Goal: Transaction & Acquisition: Purchase product/service

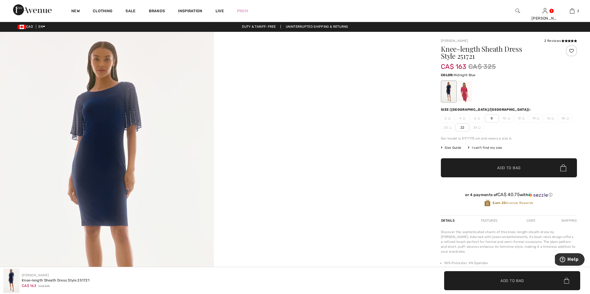
scroll to position [2, 0]
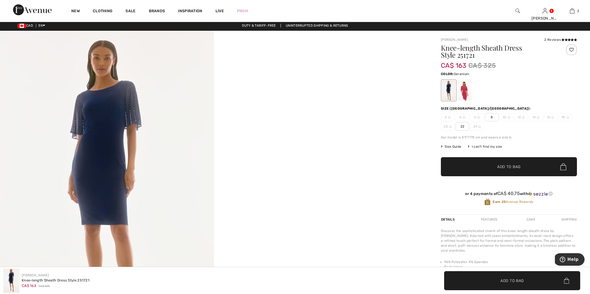
click at [463, 94] on div at bounding box center [464, 90] width 14 height 20
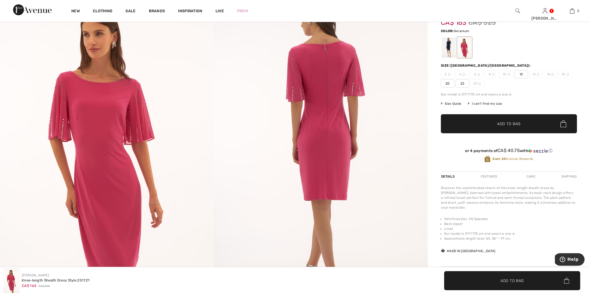
scroll to position [46, 0]
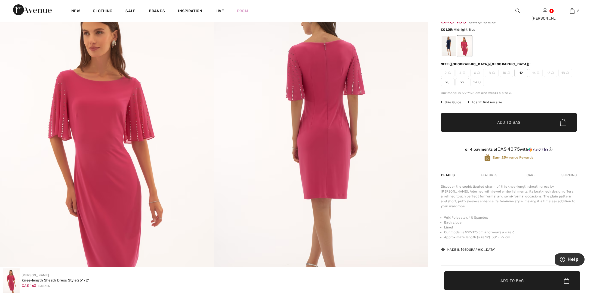
click at [448, 47] on div at bounding box center [448, 46] width 14 height 20
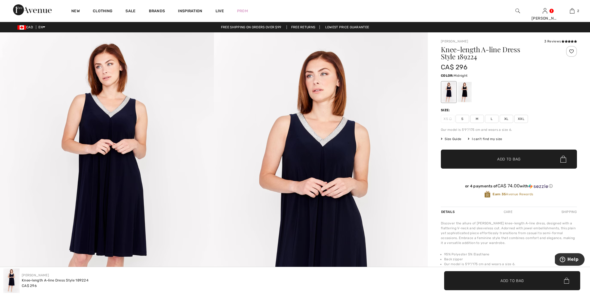
scroll to position [1, 0]
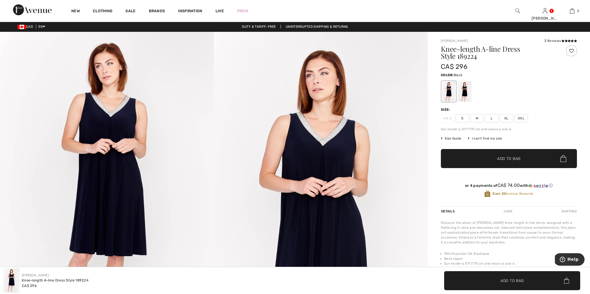
click at [462, 97] on div at bounding box center [464, 91] width 14 height 20
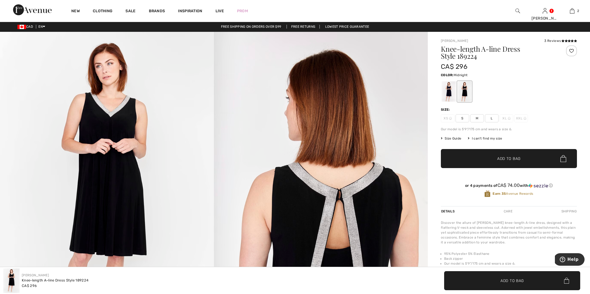
click at [446, 90] on div at bounding box center [448, 91] width 14 height 20
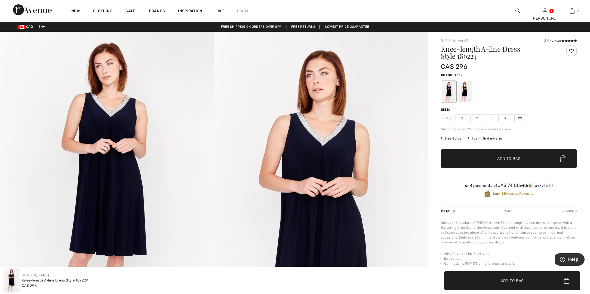
click at [468, 89] on div at bounding box center [464, 91] width 14 height 20
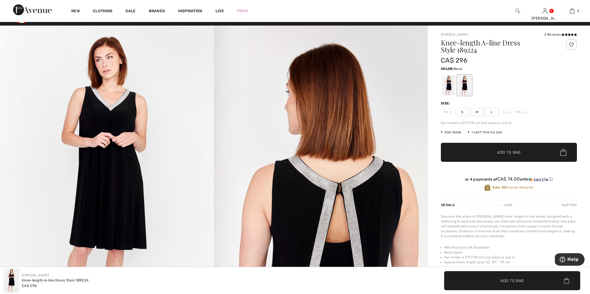
scroll to position [6, 0]
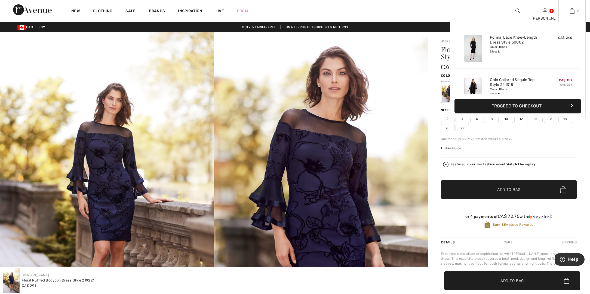
click at [576, 12] on link "2" at bounding box center [571, 11] width 27 height 7
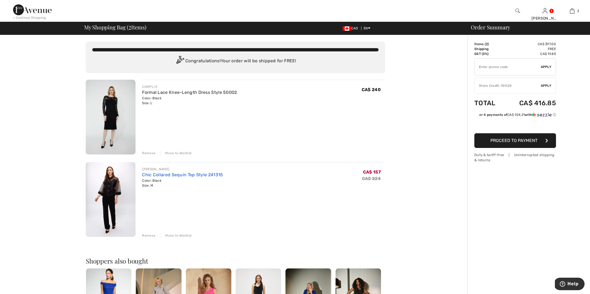
click at [193, 175] on link "Chic Collared Sequin Top Style 241315" at bounding box center [182, 174] width 81 height 5
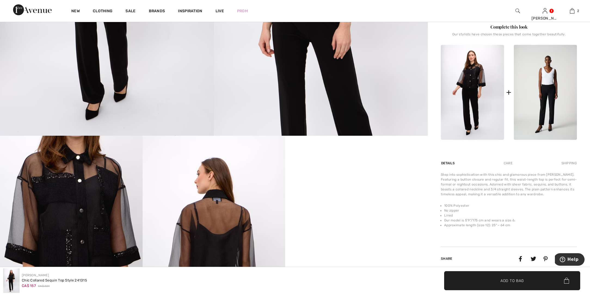
scroll to position [217, 0]
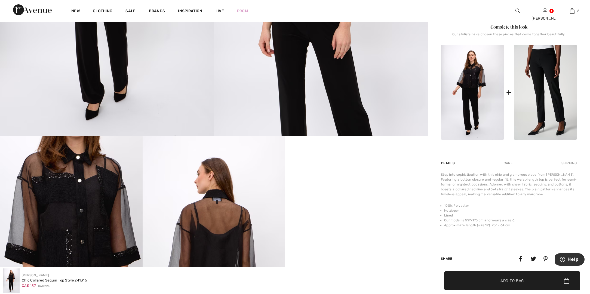
click at [548, 116] on img at bounding box center [544, 92] width 63 height 95
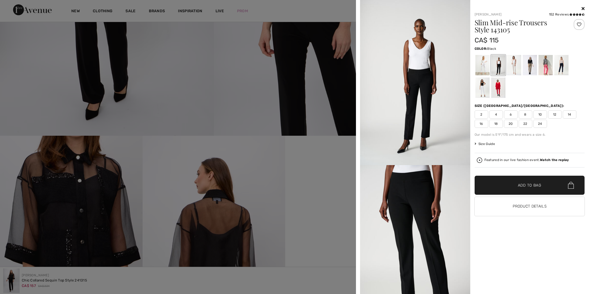
click at [227, 54] on div at bounding box center [295, 147] width 590 height 294
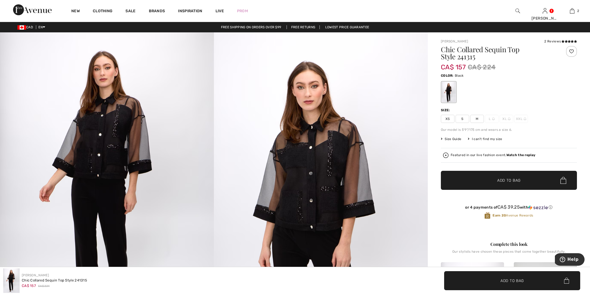
scroll to position [0, 0]
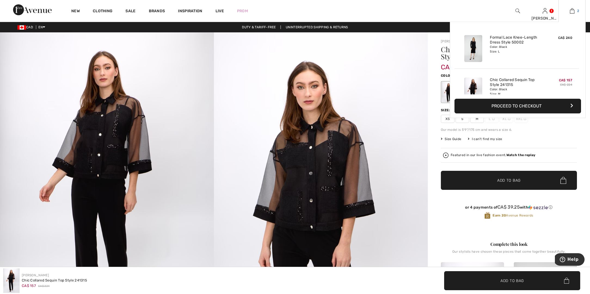
click at [573, 12] on img at bounding box center [572, 11] width 5 height 7
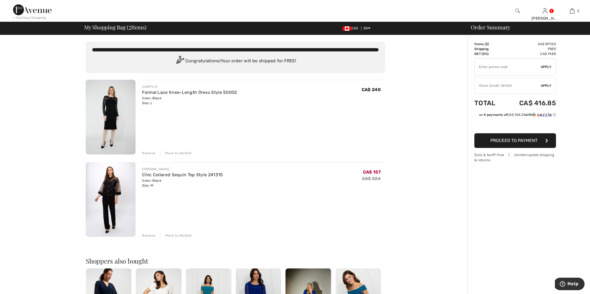
scroll to position [2, 0]
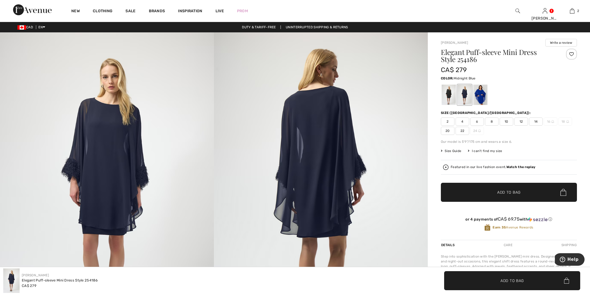
scroll to position [1, 0]
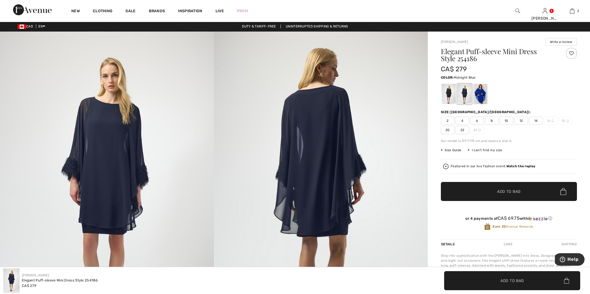
click at [464, 96] on div at bounding box center [464, 94] width 14 height 20
click at [481, 94] on div at bounding box center [480, 94] width 14 height 20
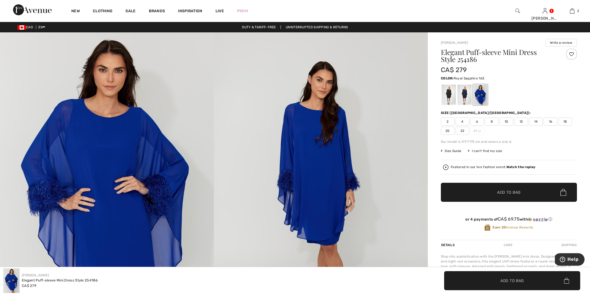
scroll to position [0, 0]
click at [521, 122] on span "12" at bounding box center [521, 121] width 14 height 8
click at [505, 194] on span "Add to Bag" at bounding box center [508, 193] width 23 height 6
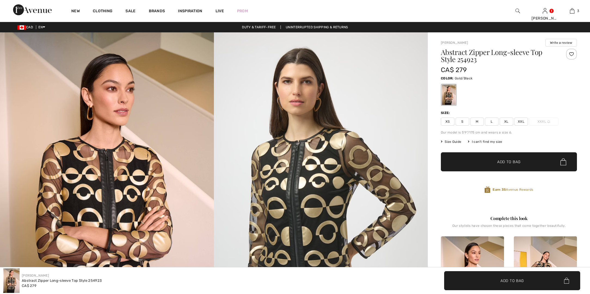
checkbox input "true"
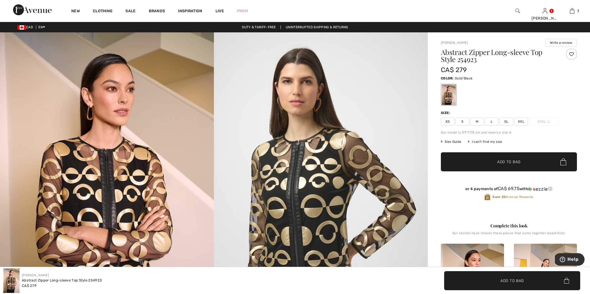
click at [489, 121] on span "L" at bounding box center [492, 121] width 14 height 8
click at [510, 162] on span "Add to Bag" at bounding box center [508, 162] width 23 height 6
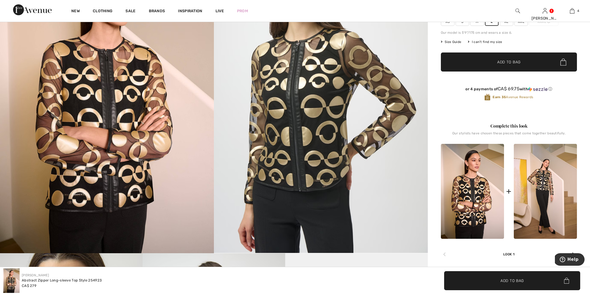
scroll to position [100, 0]
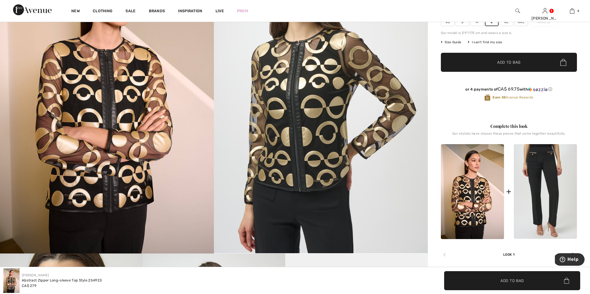
click at [545, 207] on img at bounding box center [544, 191] width 63 height 95
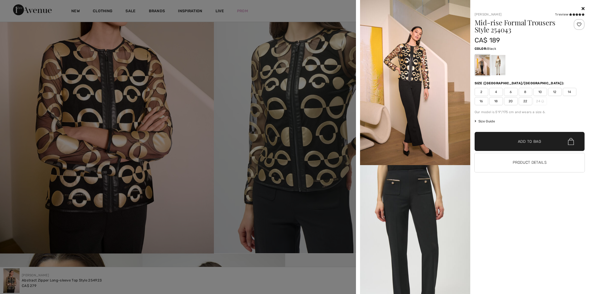
click at [440, 202] on img at bounding box center [415, 247] width 110 height 165
click at [190, 83] on div at bounding box center [295, 147] width 590 height 294
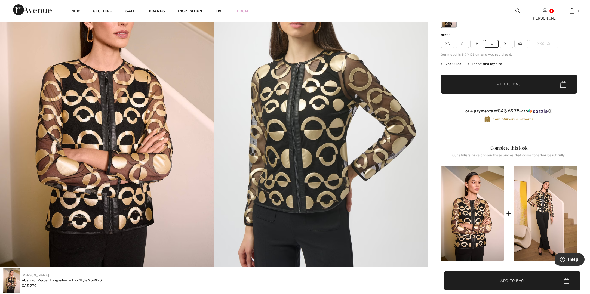
scroll to position [76, 0]
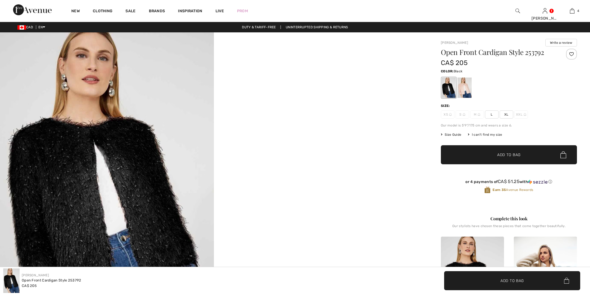
checkbox input "true"
click at [467, 91] on div at bounding box center [464, 88] width 14 height 20
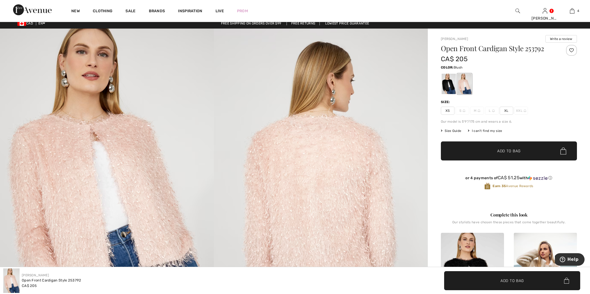
scroll to position [4, 0]
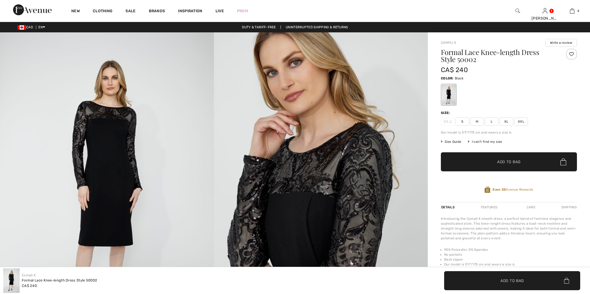
checkbox input "true"
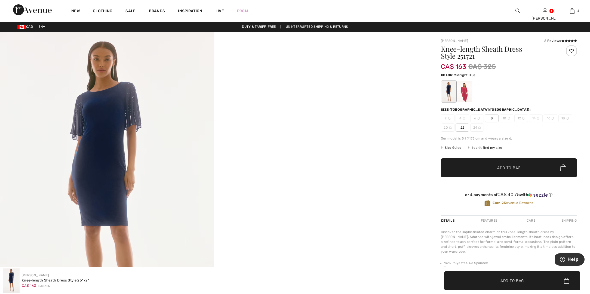
scroll to position [1, 0]
click at [466, 89] on div at bounding box center [464, 91] width 14 height 20
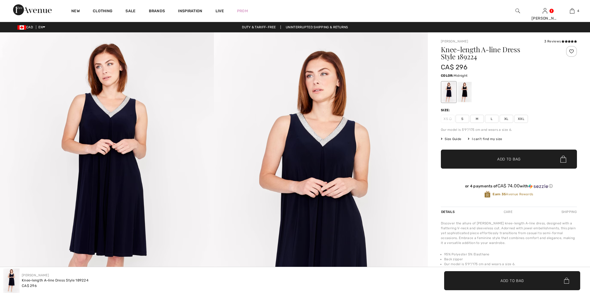
checkbox input "true"
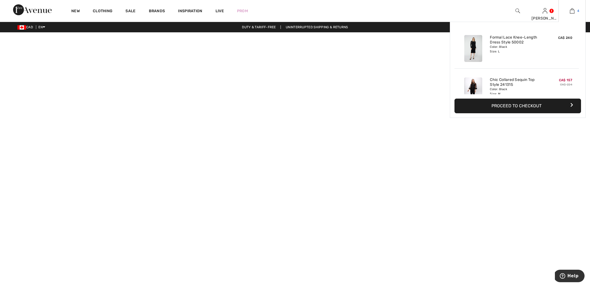
click at [573, 11] on img at bounding box center [572, 11] width 5 height 7
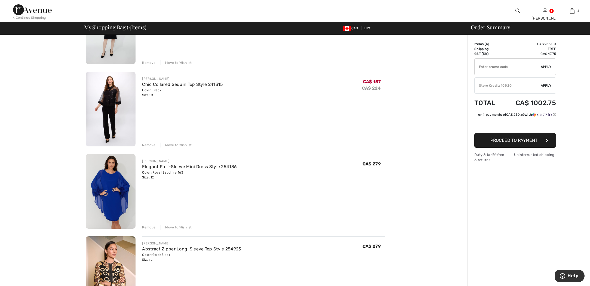
scroll to position [90, 0]
click at [147, 145] on div "Remove" at bounding box center [148, 145] width 13 height 5
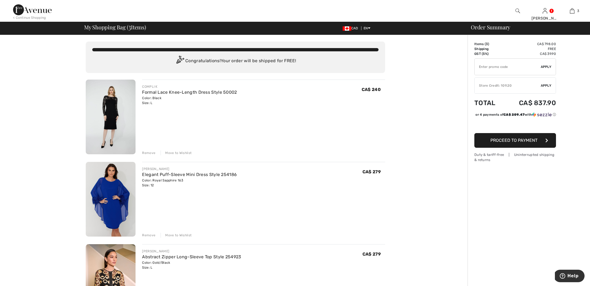
scroll to position [0, 0]
click at [210, 175] on link "Elegant Puff-Sleeve Mini Dress Style 254186" at bounding box center [189, 174] width 95 height 5
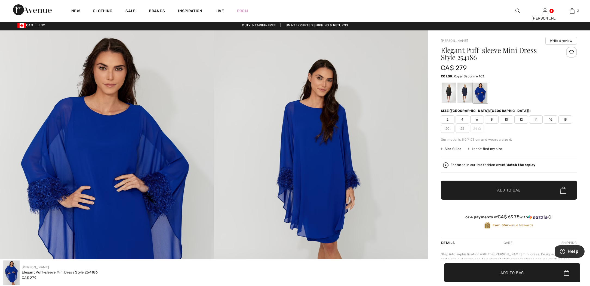
scroll to position [2, 0]
click at [449, 94] on div at bounding box center [448, 93] width 14 height 20
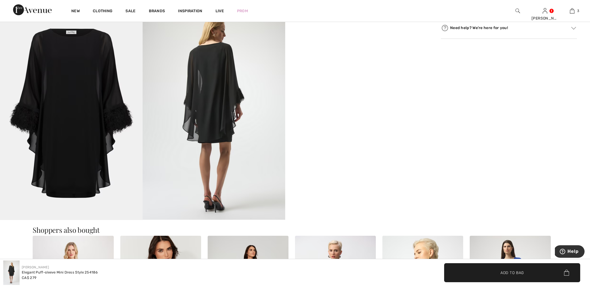
scroll to position [347, 0]
click at [211, 107] on img at bounding box center [214, 114] width 143 height 214
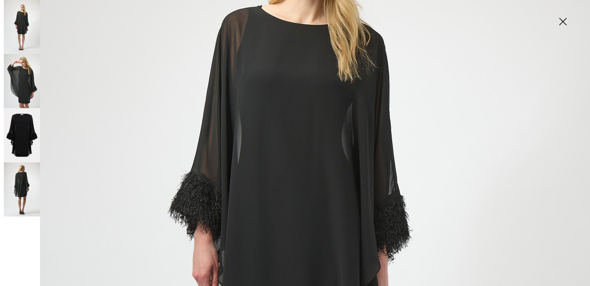
scroll to position [175, 0]
click at [34, 121] on img at bounding box center [22, 135] width 36 height 54
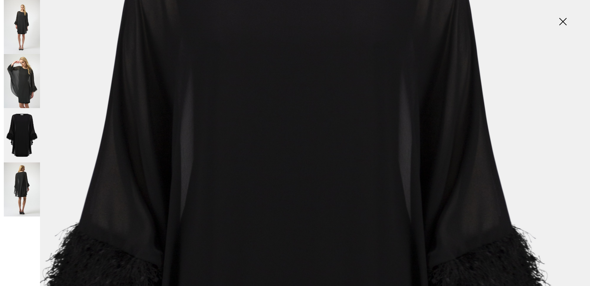
scroll to position [177, 0]
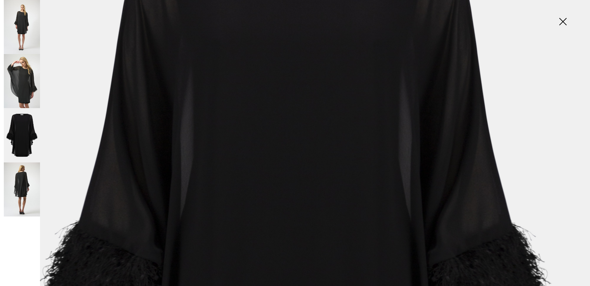
click at [24, 177] on img at bounding box center [22, 190] width 36 height 54
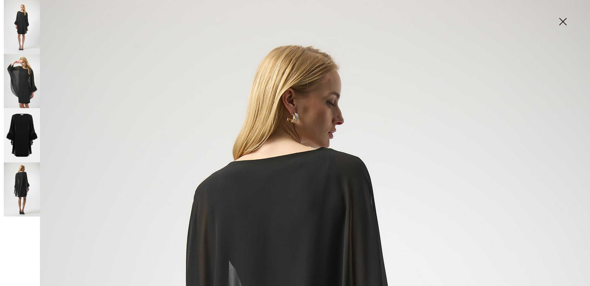
scroll to position [0, 0]
click at [18, 73] on img at bounding box center [22, 81] width 36 height 54
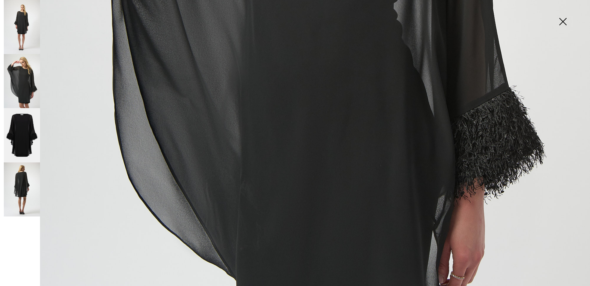
scroll to position [470, 0]
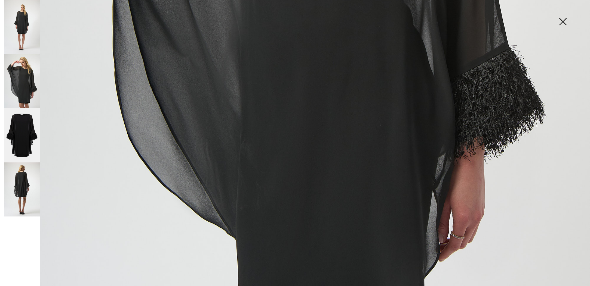
click at [25, 29] on img at bounding box center [22, 27] width 36 height 54
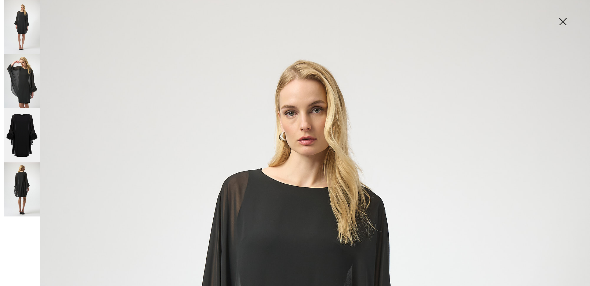
scroll to position [0, 0]
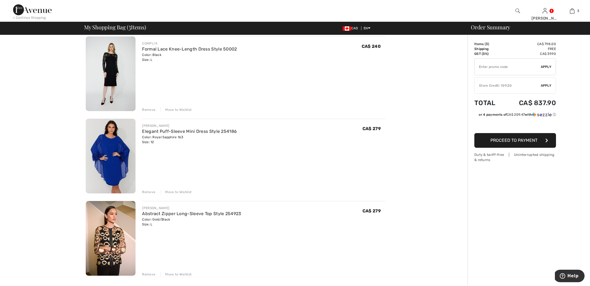
scroll to position [48, 0]
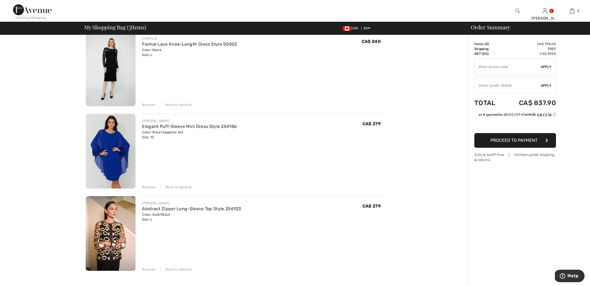
click at [115, 143] on img at bounding box center [111, 151] width 50 height 75
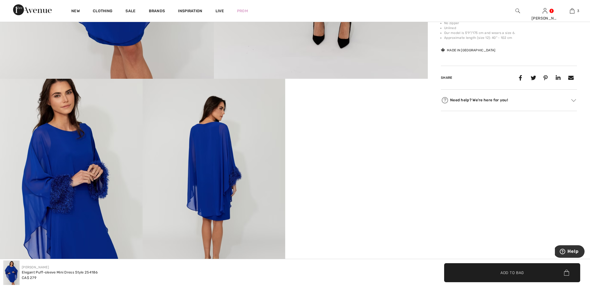
scroll to position [275, 0]
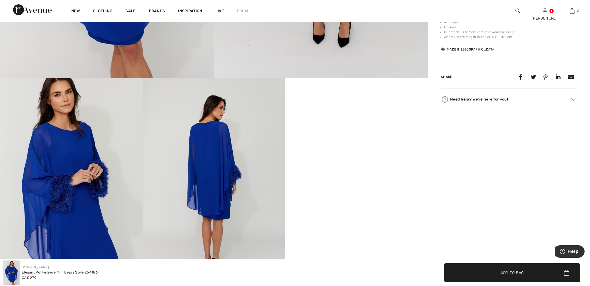
click at [363, 149] on video "Your browser does not support the video tag." at bounding box center [356, 113] width 143 height 71
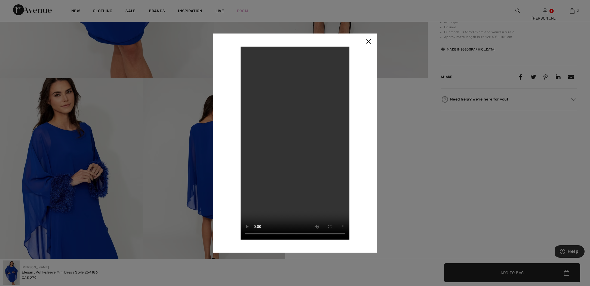
scroll to position [275, 1]
click at [368, 43] on img at bounding box center [368, 41] width 16 height 17
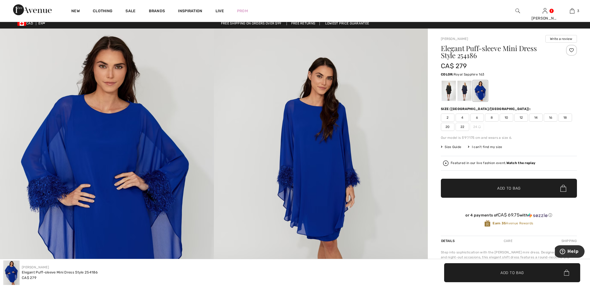
scroll to position [4, 0]
click at [452, 147] on span "Size Guide" at bounding box center [451, 147] width 20 height 5
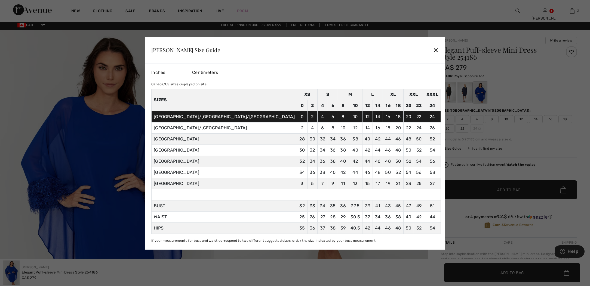
click at [433, 49] on div "✕" at bounding box center [436, 49] width 6 height 11
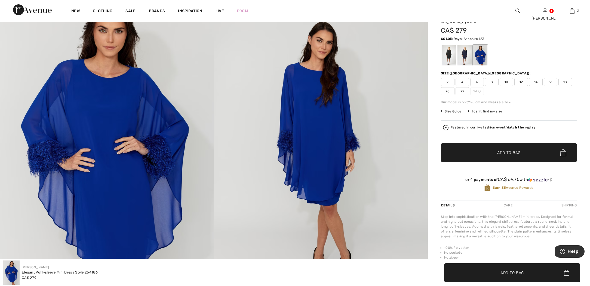
scroll to position [39, 0]
click at [449, 51] on div at bounding box center [448, 55] width 14 height 20
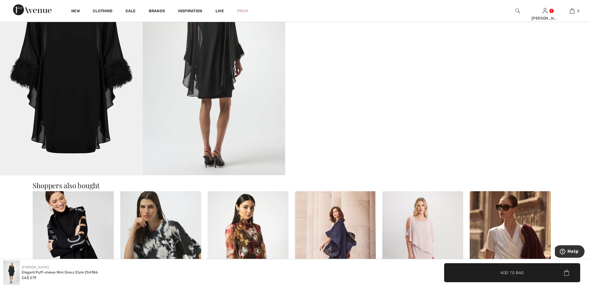
scroll to position [392, 0]
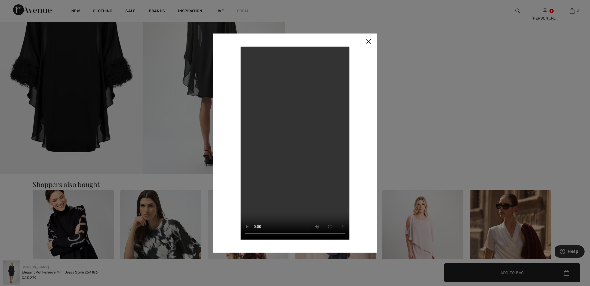
click at [369, 41] on img at bounding box center [368, 41] width 16 height 17
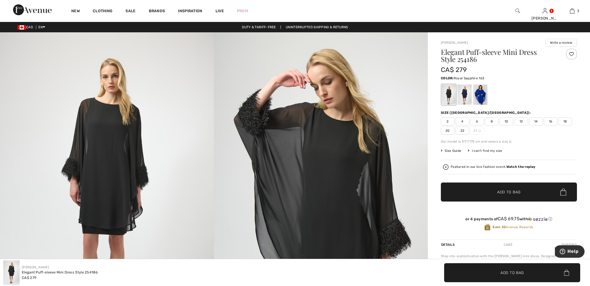
scroll to position [0, 0]
click at [480, 96] on div at bounding box center [480, 95] width 14 height 20
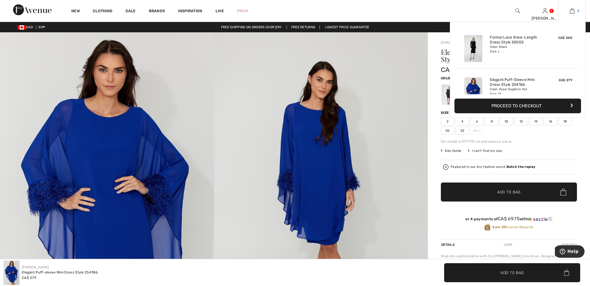
click at [571, 10] on img at bounding box center [572, 11] width 5 height 7
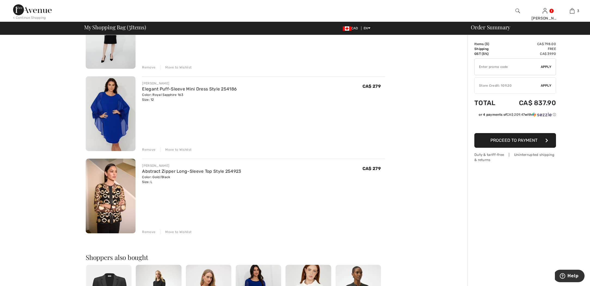
scroll to position [88, 0]
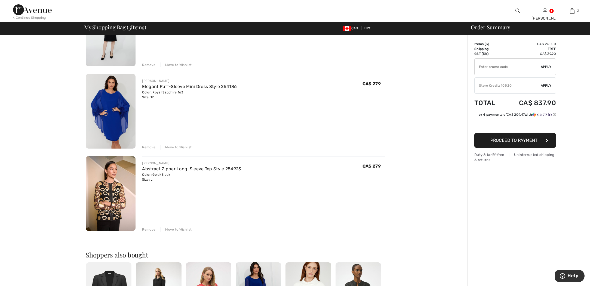
click at [112, 182] on img at bounding box center [111, 193] width 50 height 75
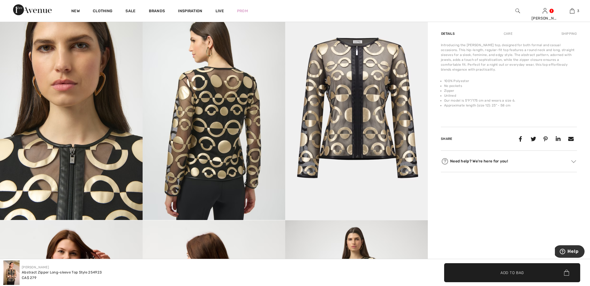
scroll to position [347, 0]
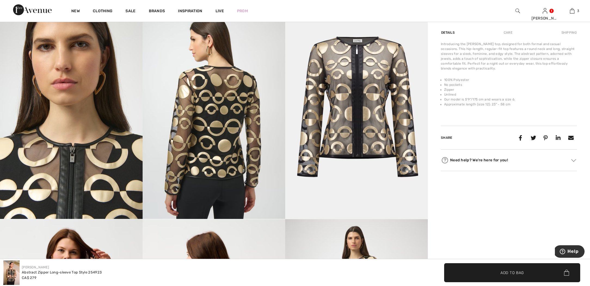
click at [215, 130] on img at bounding box center [214, 113] width 143 height 214
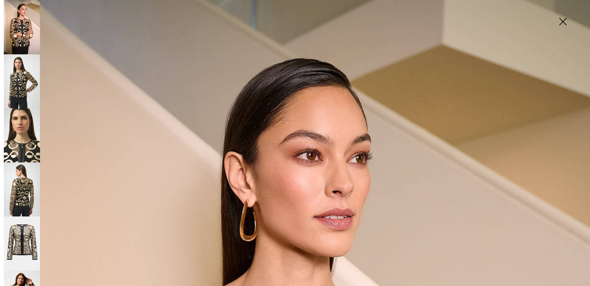
click at [23, 15] on img at bounding box center [22, 27] width 36 height 54
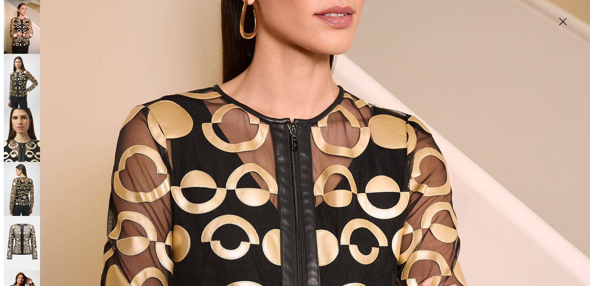
scroll to position [203, 0]
click at [19, 75] on img at bounding box center [22, 81] width 36 height 54
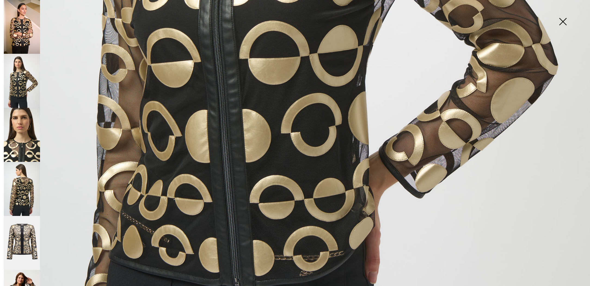
scroll to position [437, 0]
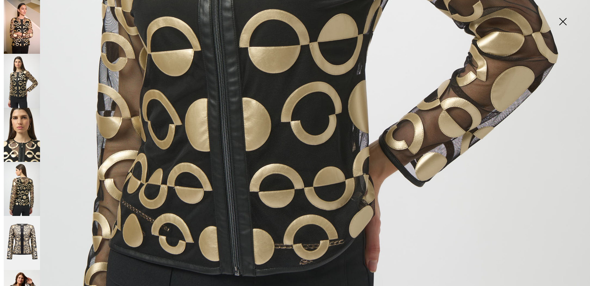
click at [16, 123] on img at bounding box center [22, 135] width 36 height 54
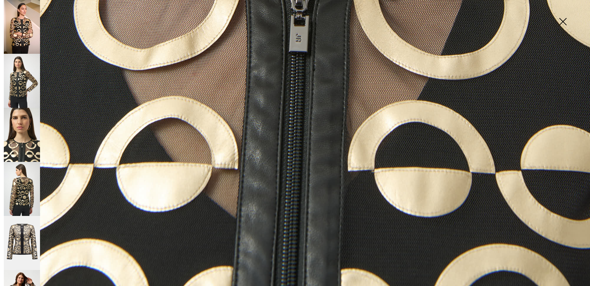
scroll to position [597, 0]
click at [20, 175] on img at bounding box center [22, 189] width 36 height 54
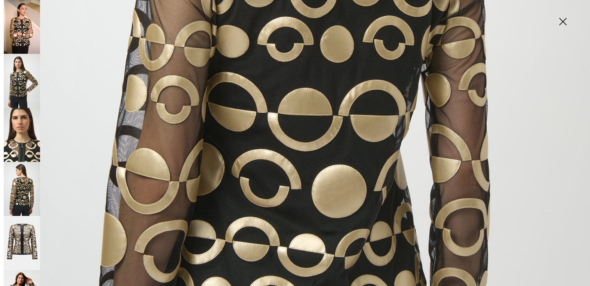
scroll to position [406, 0]
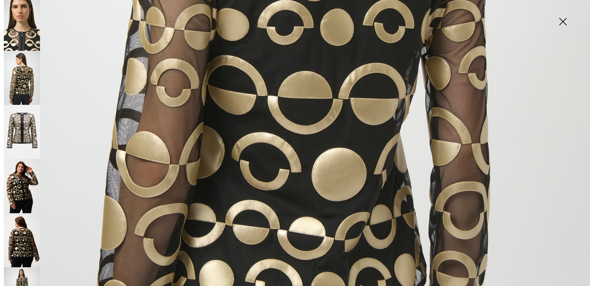
click at [25, 126] on img at bounding box center [22, 132] width 36 height 54
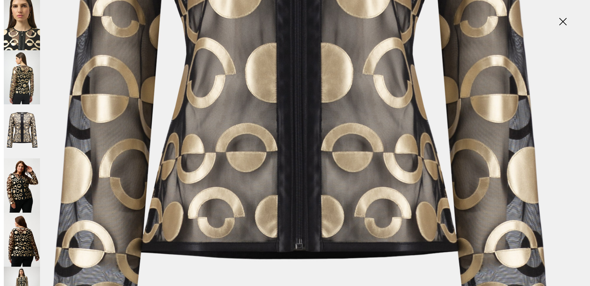
scroll to position [113, 0]
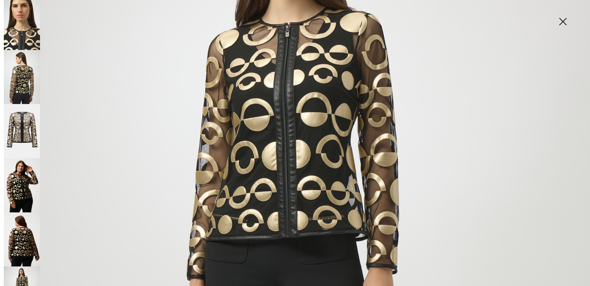
scroll to position [127, 0]
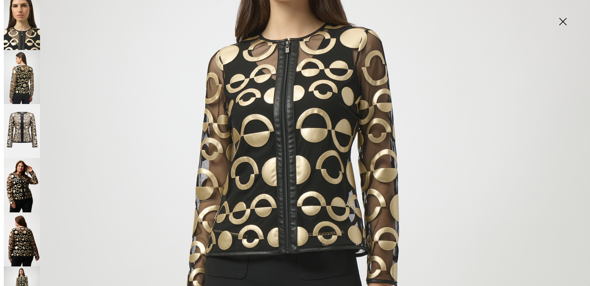
click at [563, 23] on img at bounding box center [562, 22] width 27 height 28
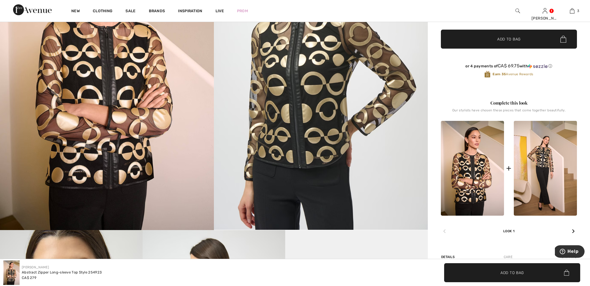
scroll to position [122, 0]
click at [573, 232] on icon at bounding box center [573, 232] width 3 height 4
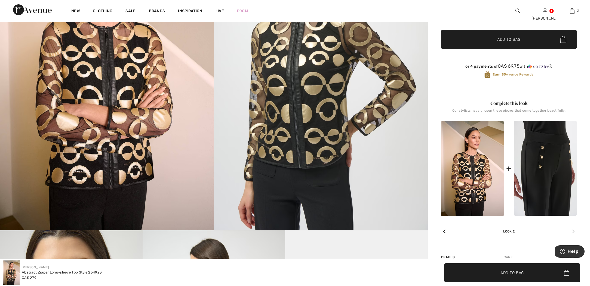
click at [555, 155] on img at bounding box center [544, 168] width 63 height 95
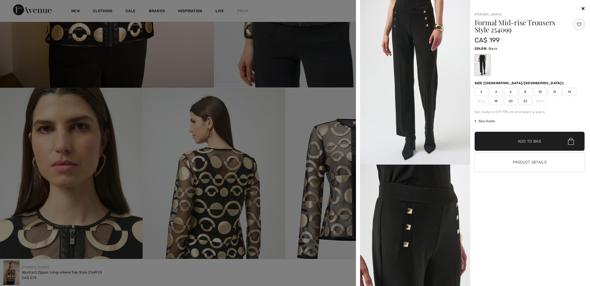
scroll to position [266, 0]
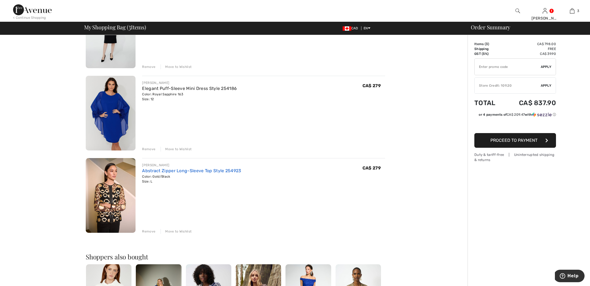
click at [201, 171] on link "Abstract Zipper Long-Sleeve Top Style 254923" at bounding box center [191, 170] width 99 height 5
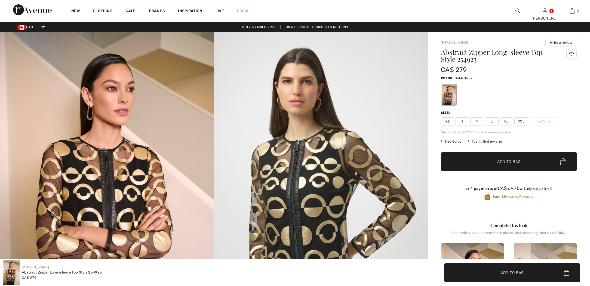
checkbox input "true"
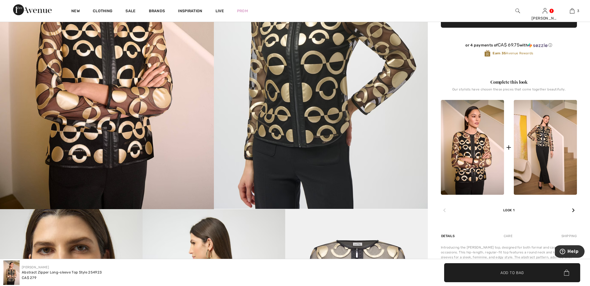
scroll to position [142, 0]
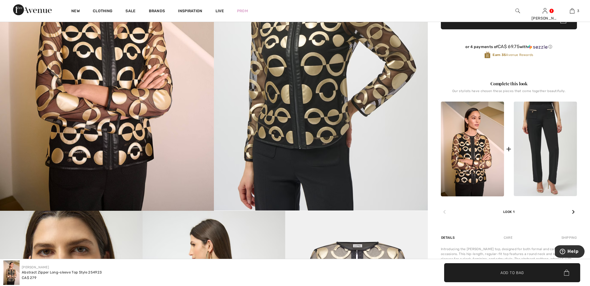
click at [544, 161] on img at bounding box center [544, 149] width 63 height 95
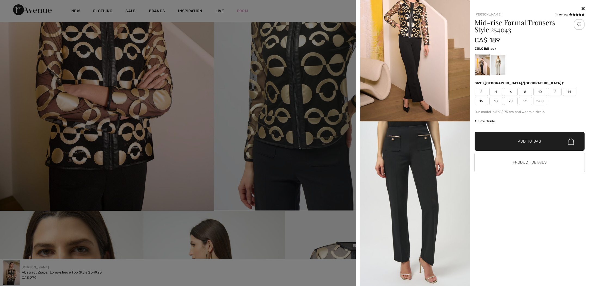
scroll to position [45, 0]
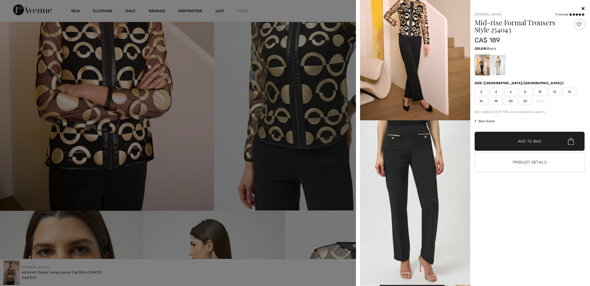
click at [401, 162] on img at bounding box center [415, 202] width 110 height 165
click at [416, 165] on img at bounding box center [415, 202] width 110 height 165
click at [499, 66] on div at bounding box center [498, 65] width 14 height 20
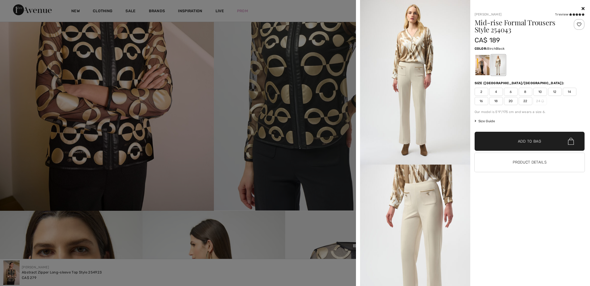
click at [484, 63] on div at bounding box center [482, 65] width 14 height 20
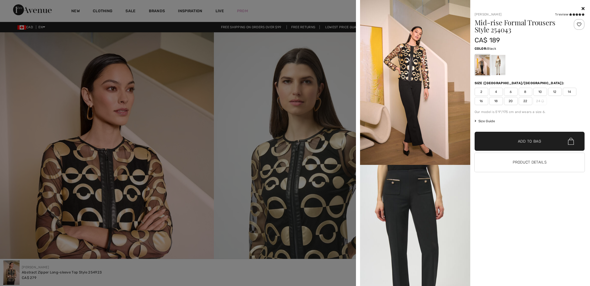
scroll to position [1, 0]
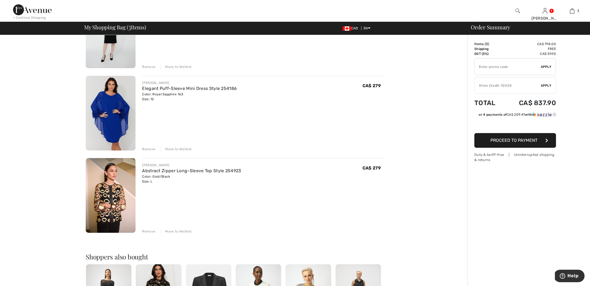
click at [177, 150] on div "Move to Wishlist" at bounding box center [175, 149] width 31 height 5
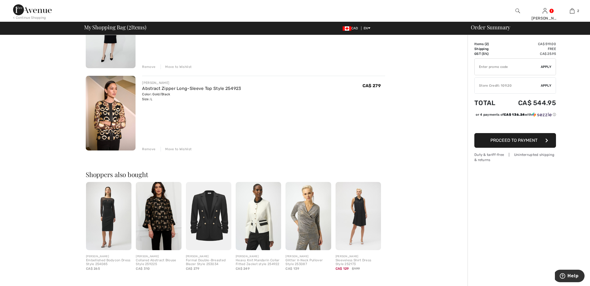
scroll to position [86, 0]
click at [178, 67] on div "Move to Wishlist" at bounding box center [175, 67] width 31 height 5
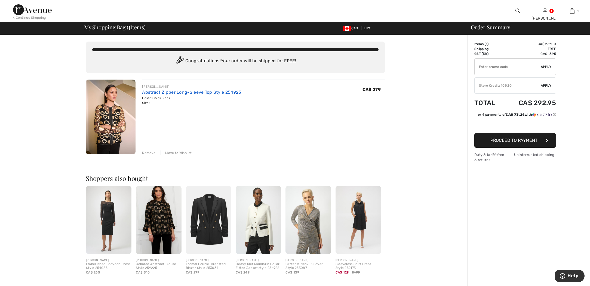
scroll to position [0, 0]
click at [224, 92] on link "Abstract Zipper Long-Sleeve Top Style 254923" at bounding box center [191, 92] width 99 height 5
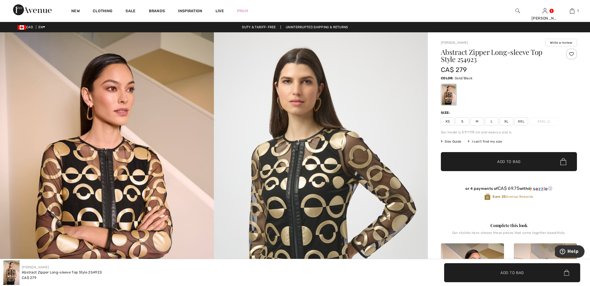
scroll to position [2, 0]
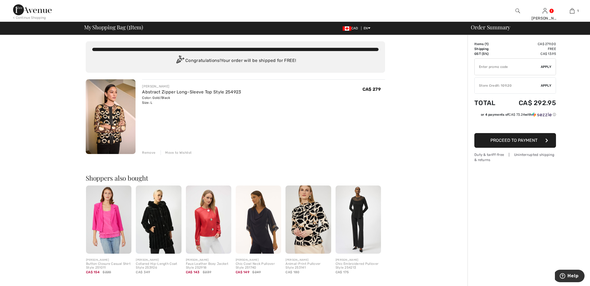
click at [542, 86] on span "Apply" at bounding box center [545, 85] width 11 height 5
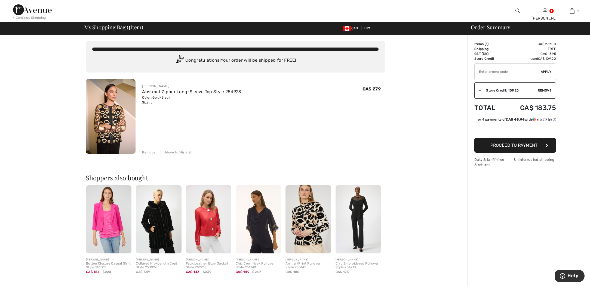
click at [527, 143] on span "Proceed to Payment" at bounding box center [513, 145] width 47 height 5
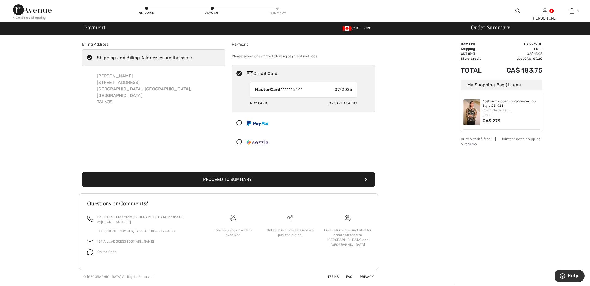
click at [343, 102] on div "My Saved Cards" at bounding box center [342, 103] width 28 height 9
radio input "true"
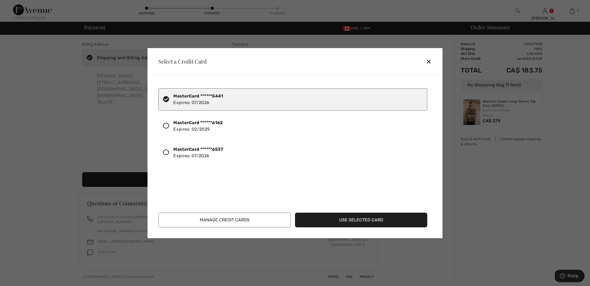
click at [166, 151] on icon at bounding box center [166, 153] width 6 height 6
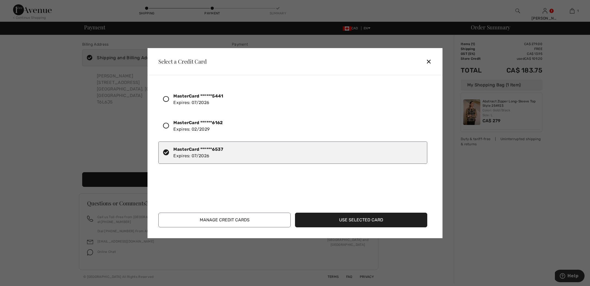
click at [350, 220] on button "Use Selected Card" at bounding box center [361, 220] width 132 height 15
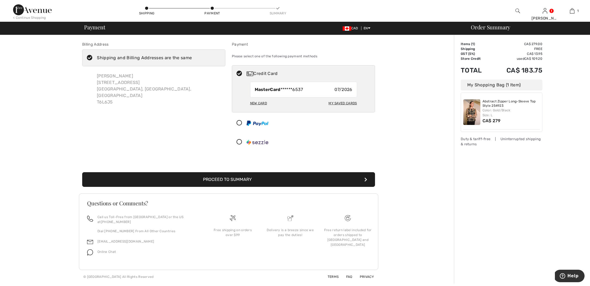
click at [262, 178] on button "Proceed to Summary" at bounding box center [228, 179] width 293 height 15
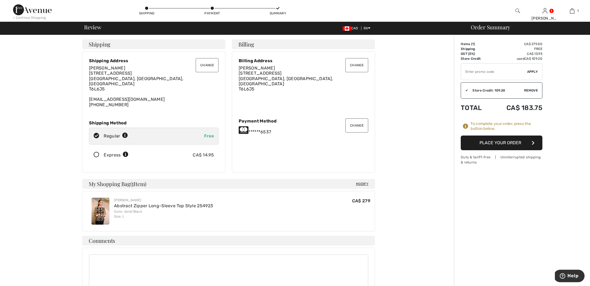
click at [501, 141] on button "Place Your Order" at bounding box center [501, 143] width 82 height 15
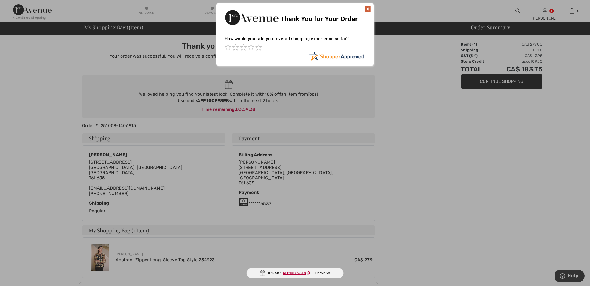
drag, startPoint x: 229, startPoint y: 100, endPoint x: 224, endPoint y: 100, distance: 5.7
click at [224, 100] on div at bounding box center [295, 143] width 590 height 286
click at [298, 273] on ins "AFP10CF98E8" at bounding box center [294, 273] width 23 height 4
click at [368, 7] on img at bounding box center [367, 9] width 7 height 7
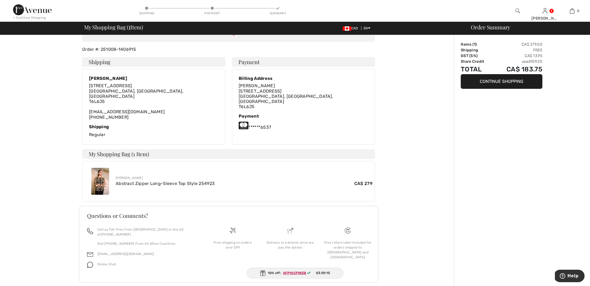
scroll to position [76, 0]
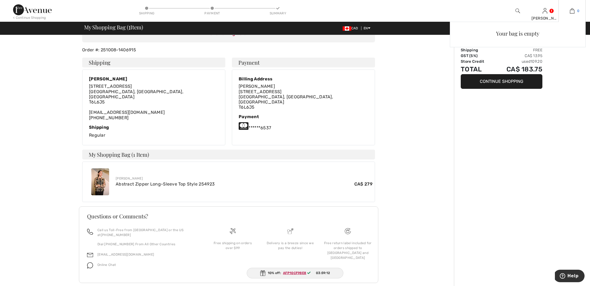
click at [573, 11] on img at bounding box center [572, 11] width 5 height 7
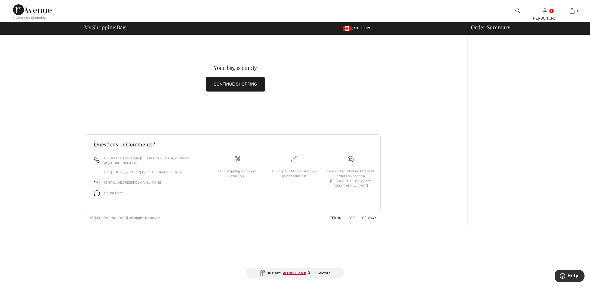
click at [218, 83] on button "CONTINUE SHOPPING" at bounding box center [235, 84] width 59 height 15
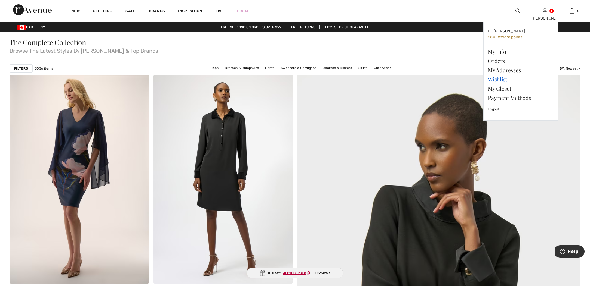
click at [496, 79] on link "Wishlist" at bounding box center [521, 79] width 66 height 9
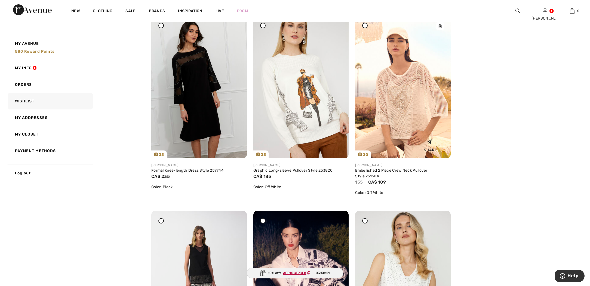
scroll to position [460, 0]
click at [408, 123] on img at bounding box center [402, 87] width 95 height 143
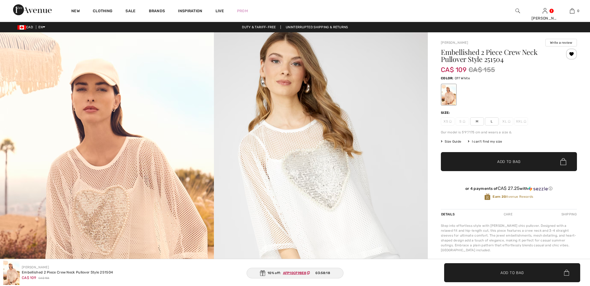
checkbox input "true"
click at [491, 122] on span "L" at bounding box center [492, 121] width 14 height 8
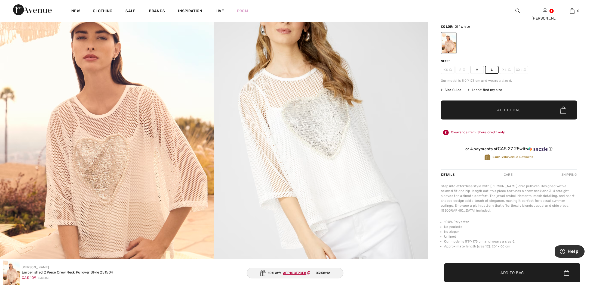
scroll to position [55, 0]
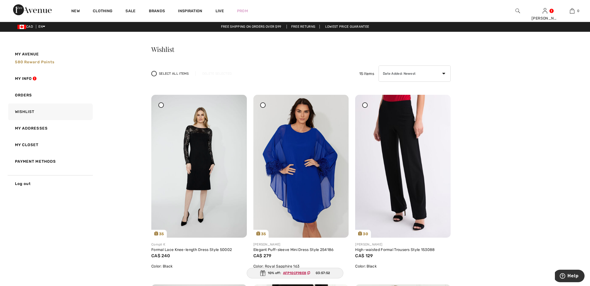
scroll to position [2, 0]
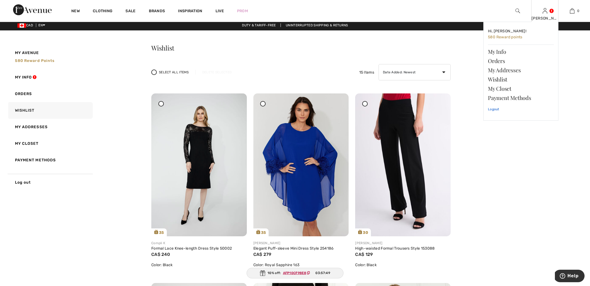
click at [494, 108] on link "Logout" at bounding box center [521, 110] width 66 height 14
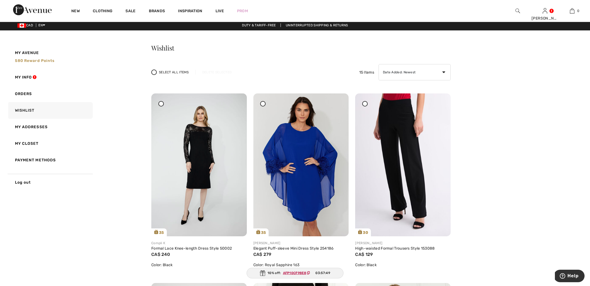
scroll to position [4, 0]
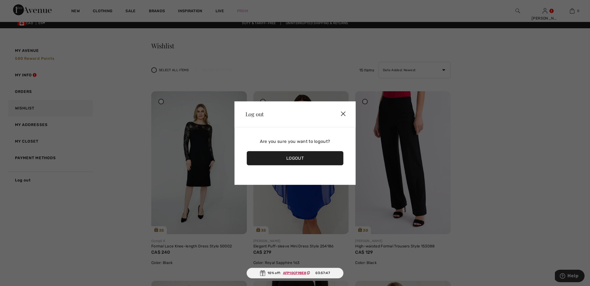
click at [322, 156] on div "Logout" at bounding box center [295, 158] width 97 height 14
